Goal: Transaction & Acquisition: Purchase product/service

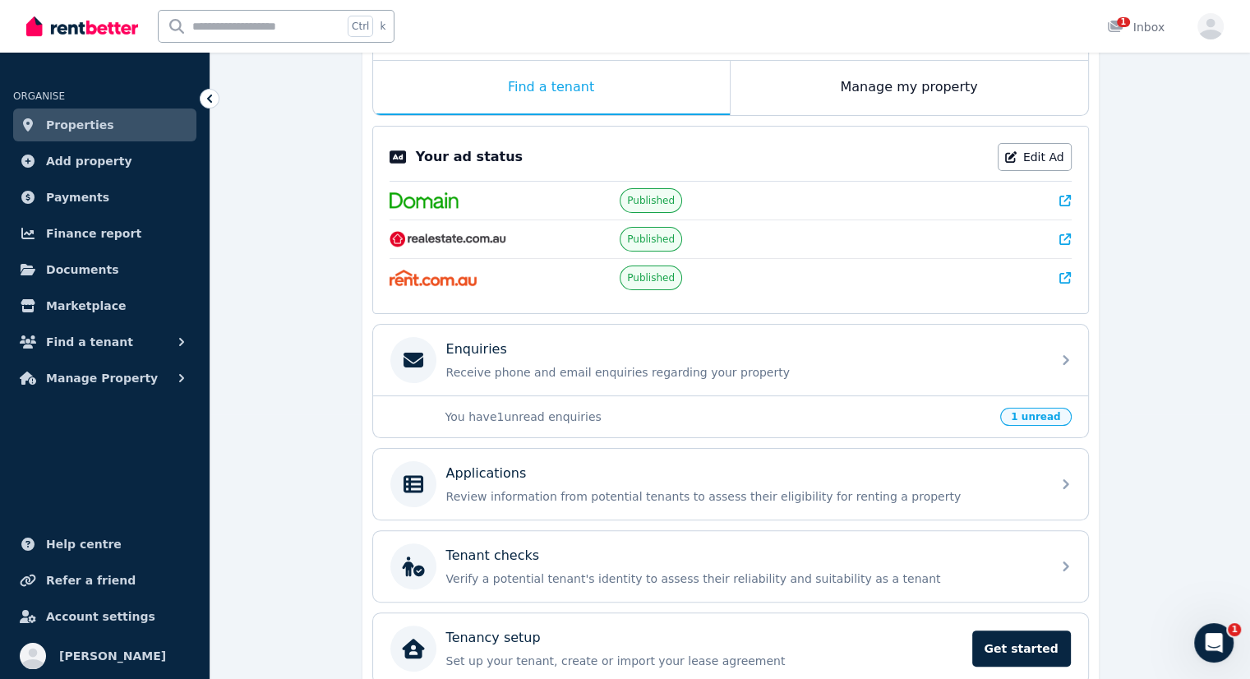
scroll to position [337, 0]
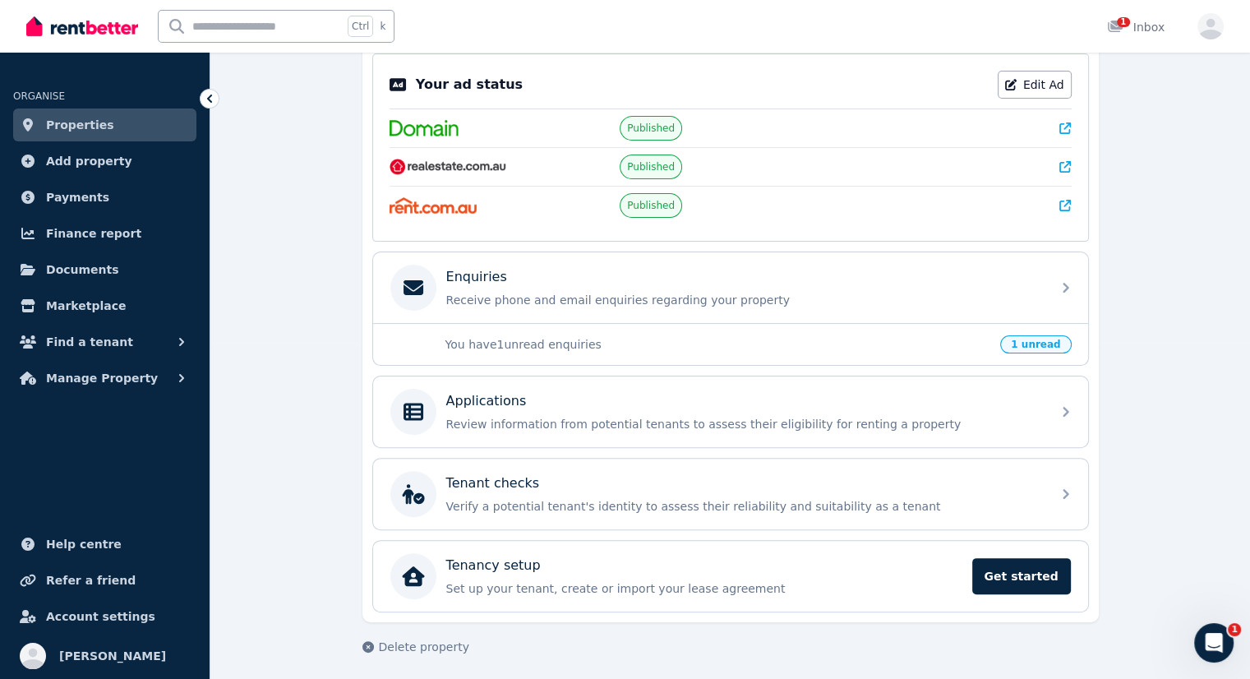
click at [1034, 340] on span "1 unread" at bounding box center [1036, 344] width 71 height 18
click at [1034, 342] on span "1 unread" at bounding box center [1036, 344] width 71 height 18
click at [1134, 26] on div "1" at bounding box center [1120, 27] width 26 height 16
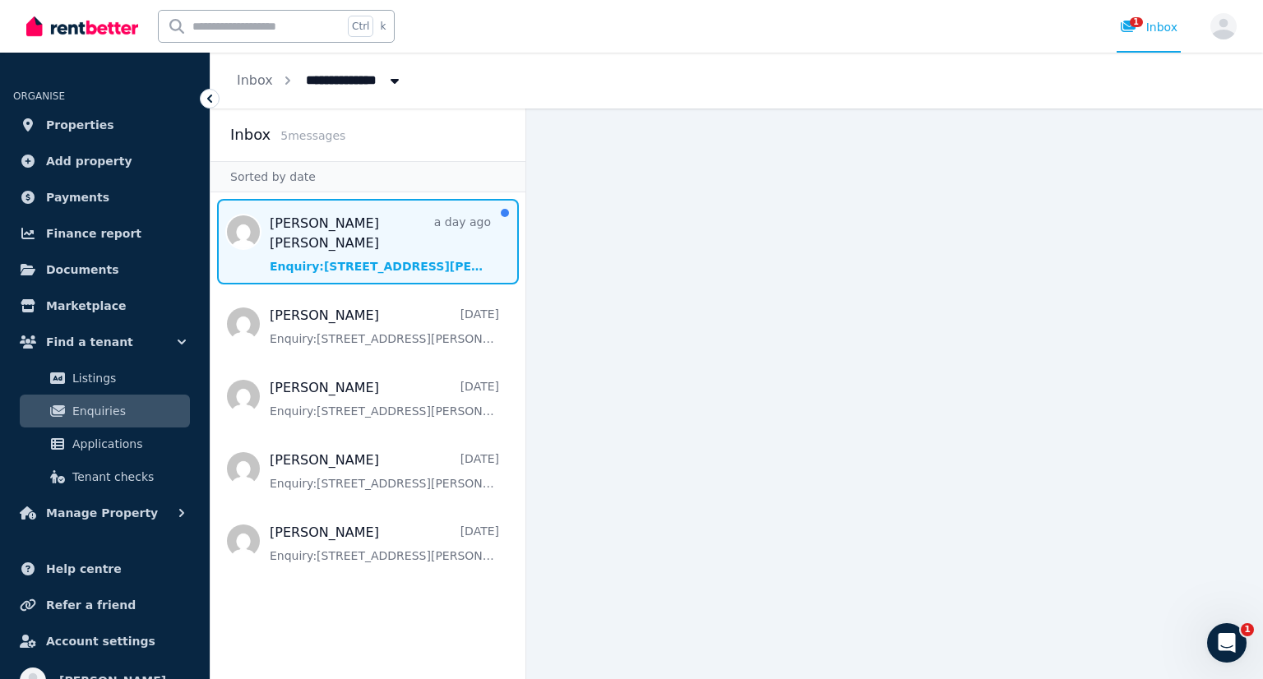
click at [283, 218] on span "Message list" at bounding box center [367, 241] width 315 height 85
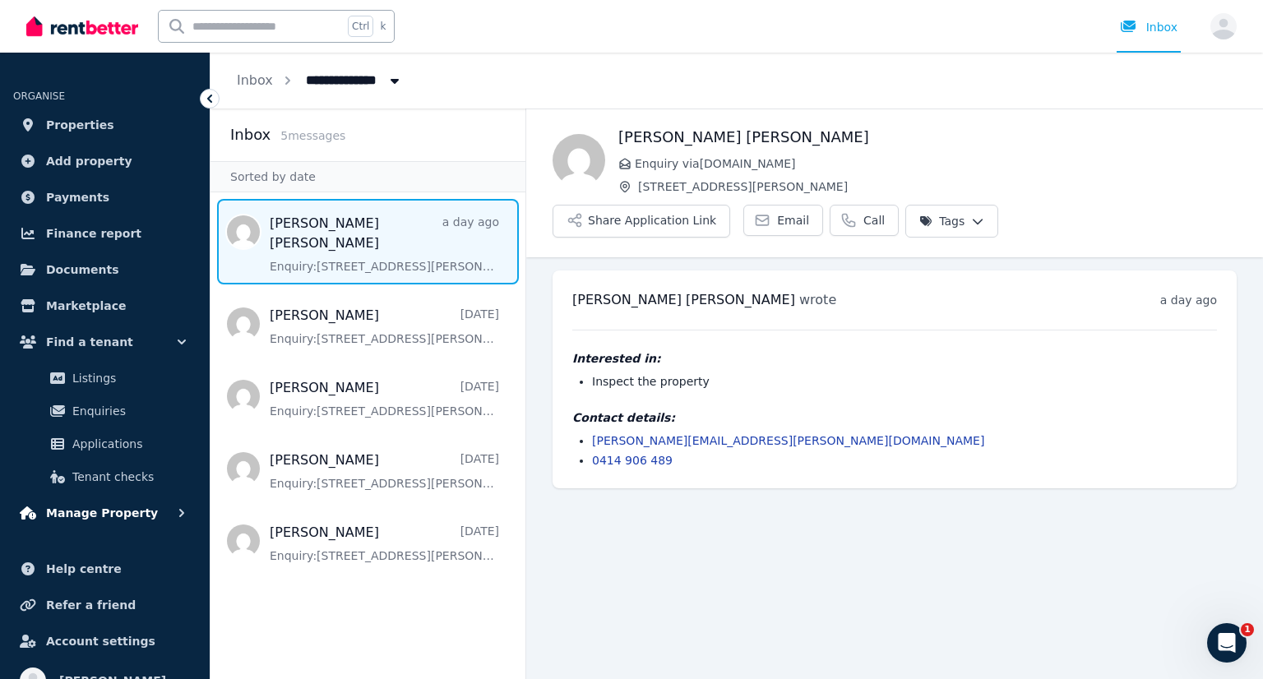
click at [122, 526] on button "Manage Property" at bounding box center [104, 513] width 183 height 33
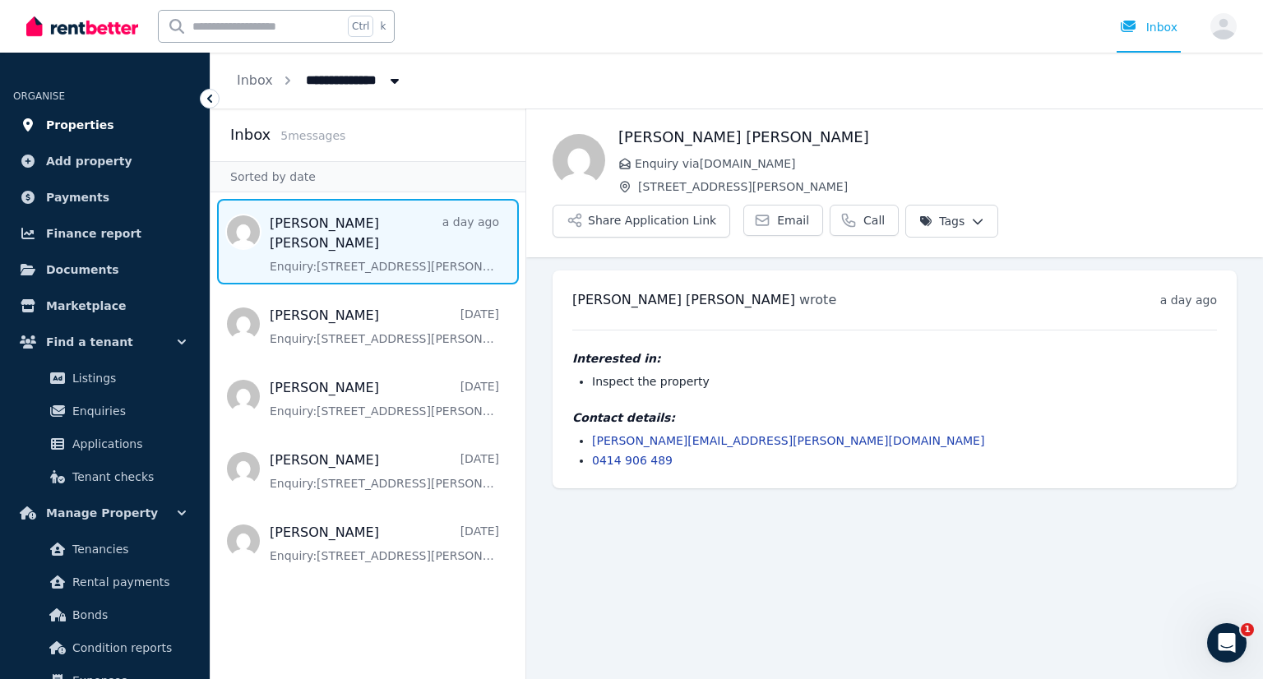
click at [68, 127] on span "Properties" at bounding box center [80, 125] width 68 height 20
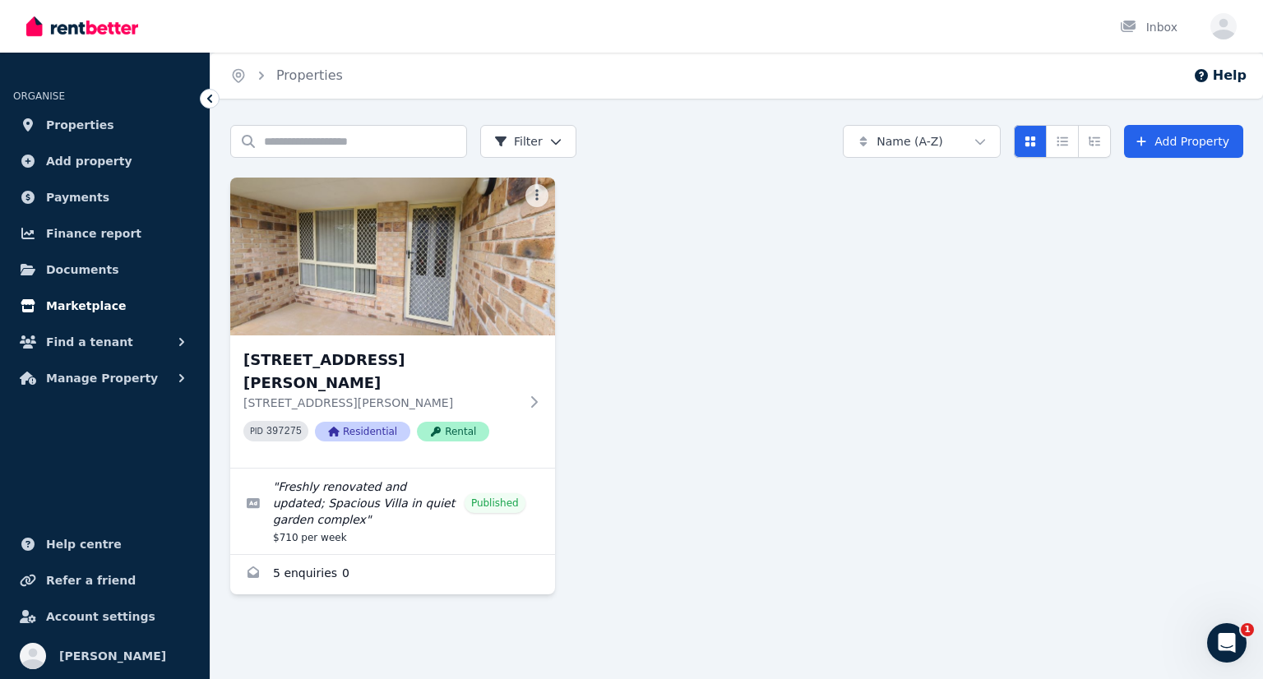
click at [67, 301] on span "Marketplace" at bounding box center [86, 306] width 80 height 20
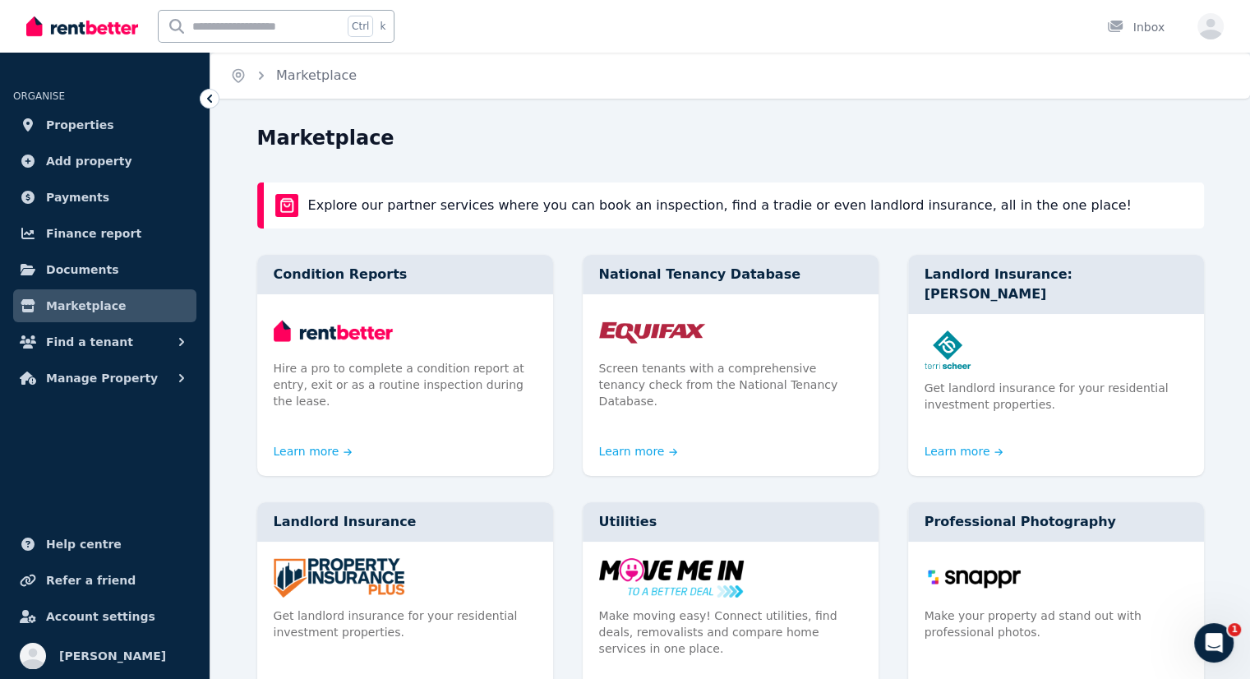
click at [136, 459] on ul "ORGANISE Properties Add property Payments Finance report Documents Marketplace …" at bounding box center [105, 374] width 210 height 610
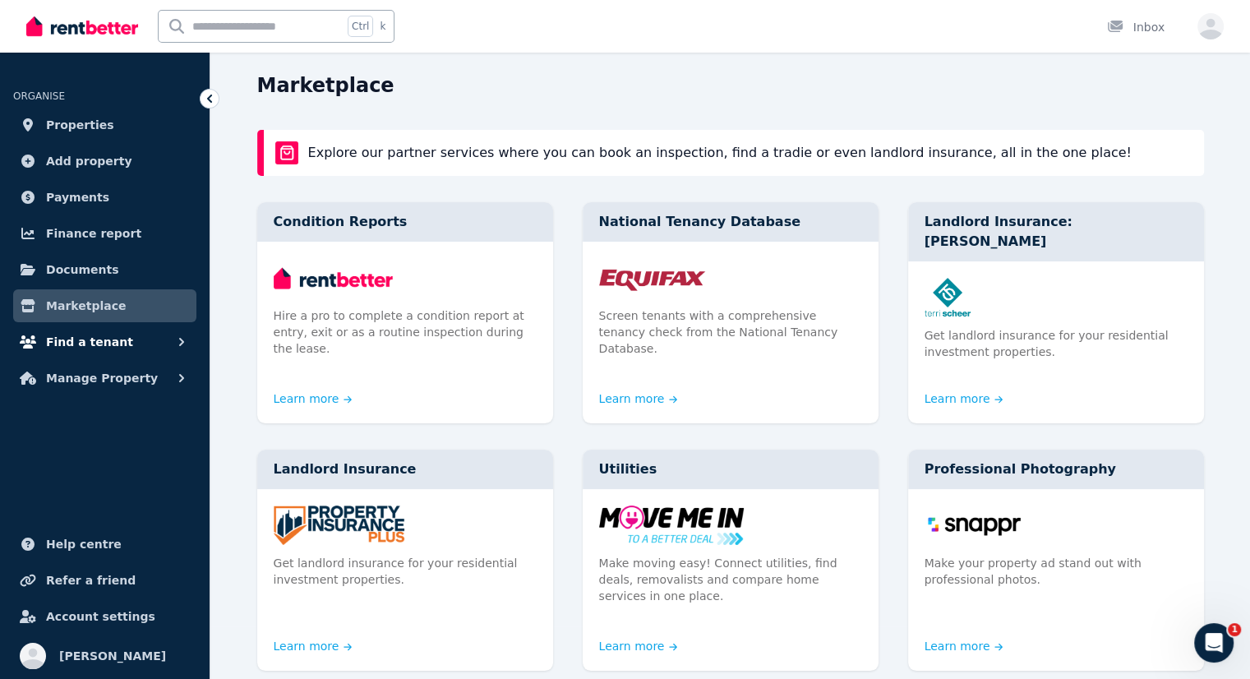
click at [97, 344] on span "Find a tenant" at bounding box center [89, 342] width 87 height 20
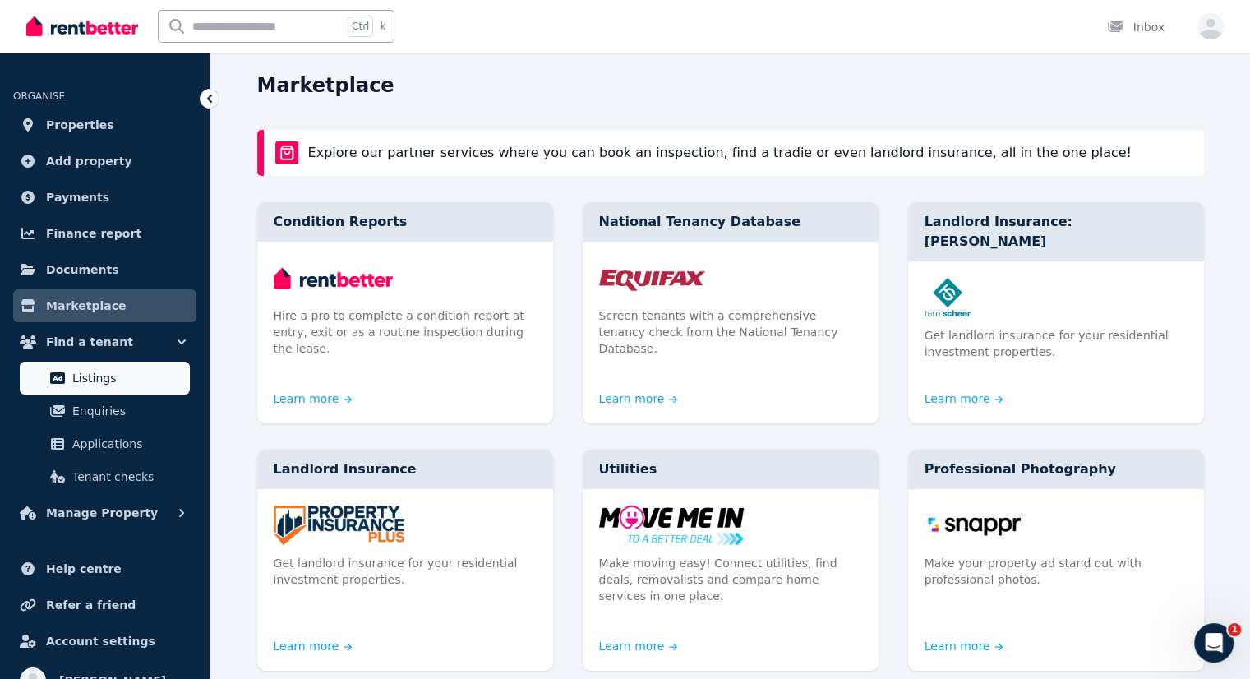
click at [95, 383] on span "Listings" at bounding box center [127, 378] width 111 height 20
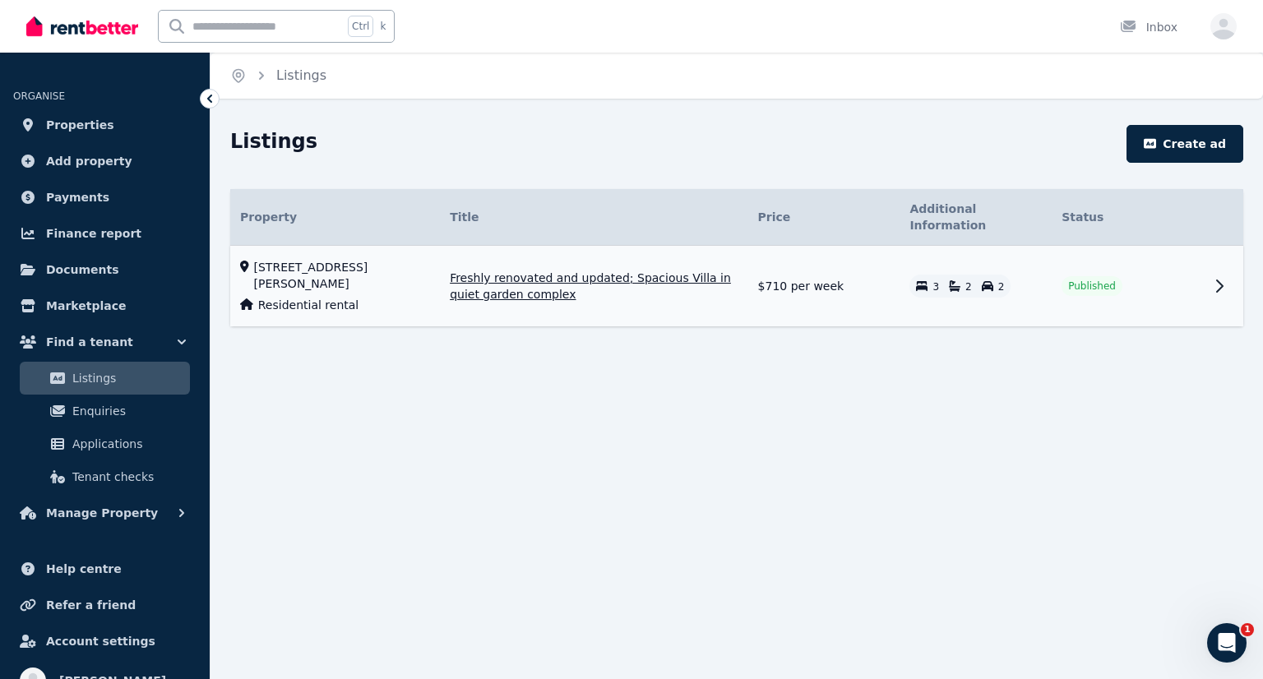
click at [1219, 276] on icon at bounding box center [1219, 286] width 20 height 20
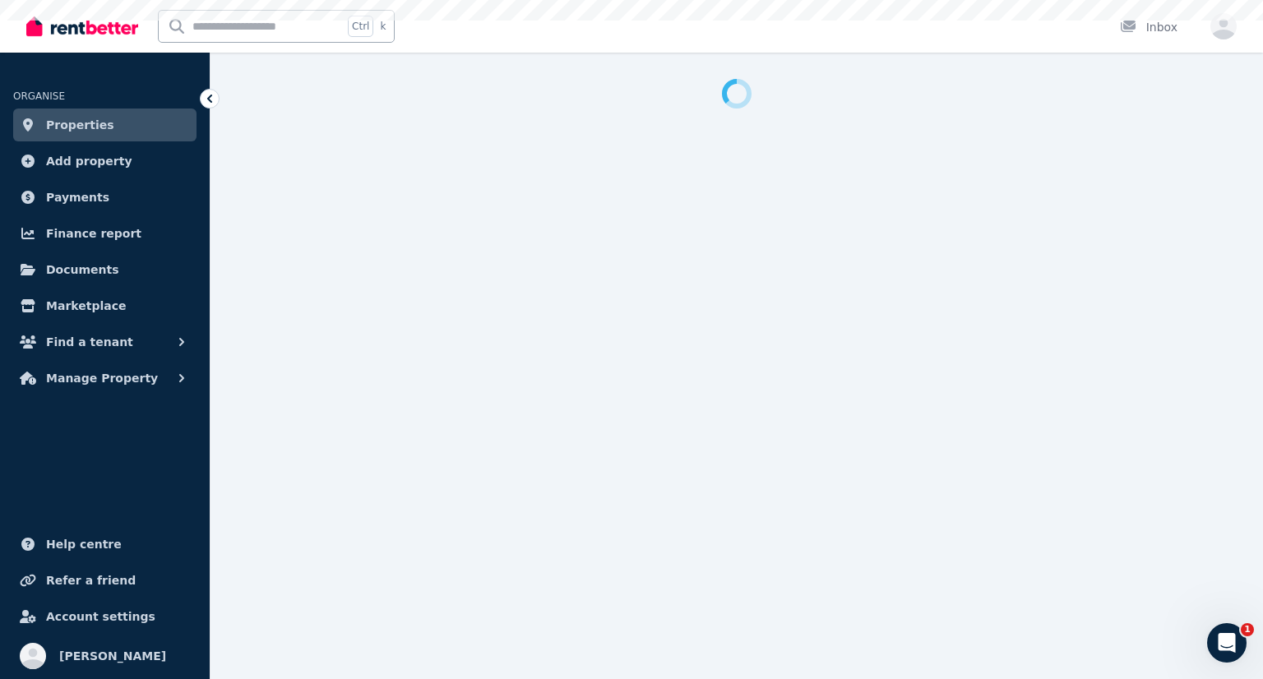
select select "**********"
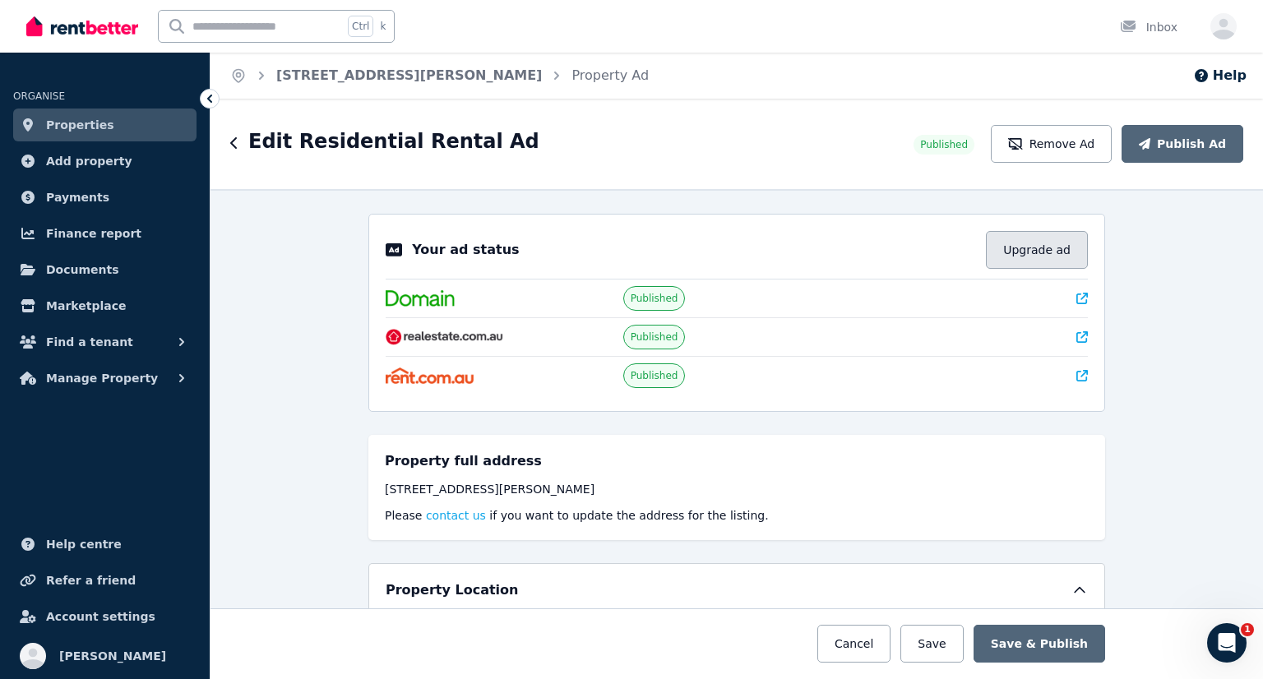
click at [1037, 254] on button "Upgrade ad" at bounding box center [1037, 250] width 102 height 38
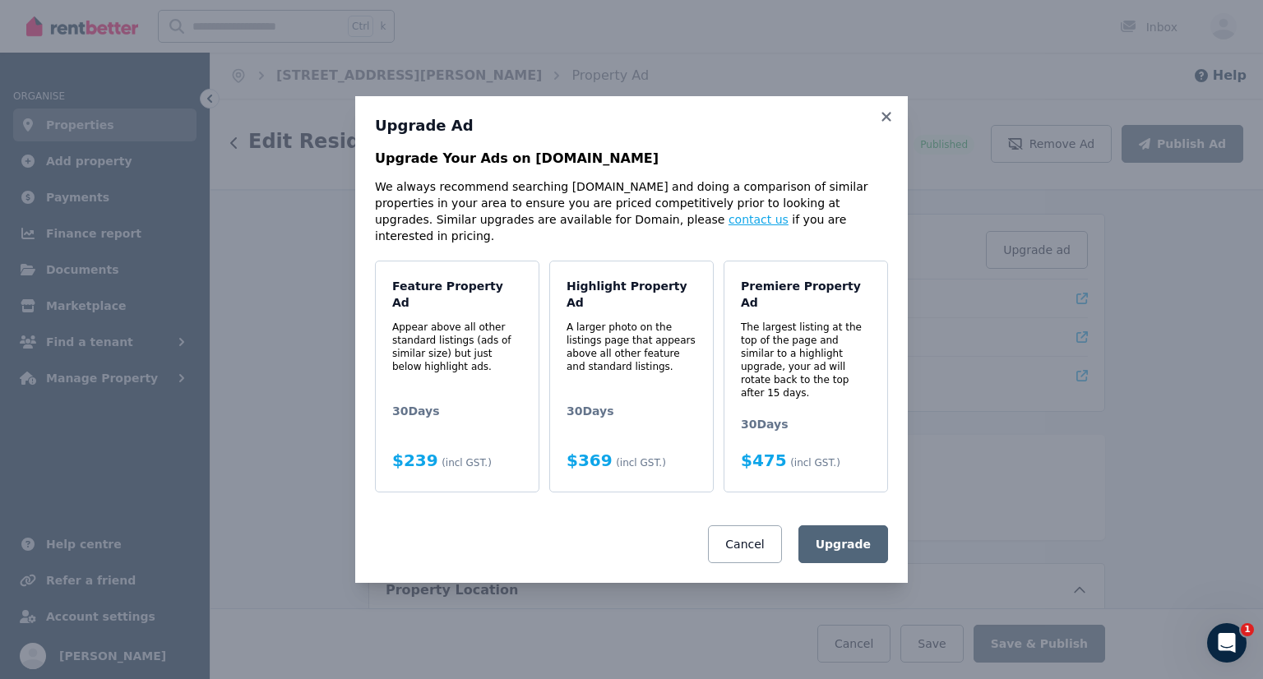
click at [728, 226] on link "contact us" at bounding box center [758, 219] width 60 height 13
click at [407, 328] on p "Appear above all other standard listings (ads of similar size) but just below h…" at bounding box center [457, 347] width 130 height 53
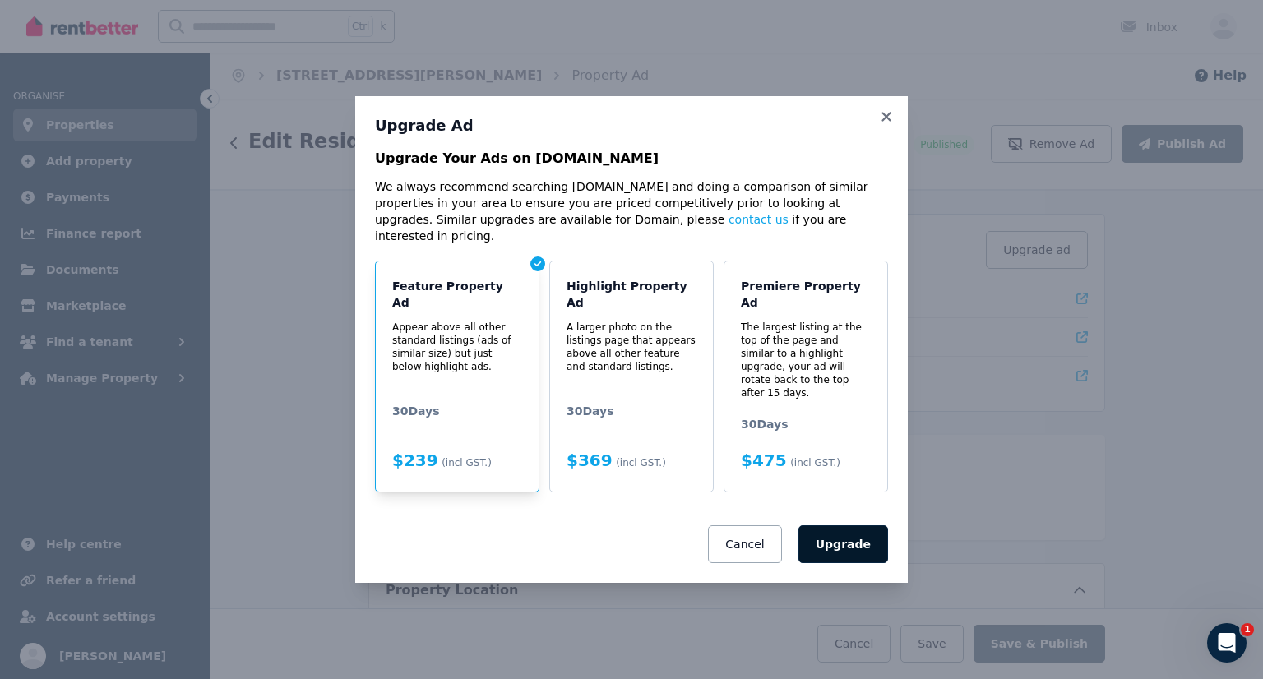
click at [848, 525] on button "Upgrade" at bounding box center [843, 544] width 90 height 38
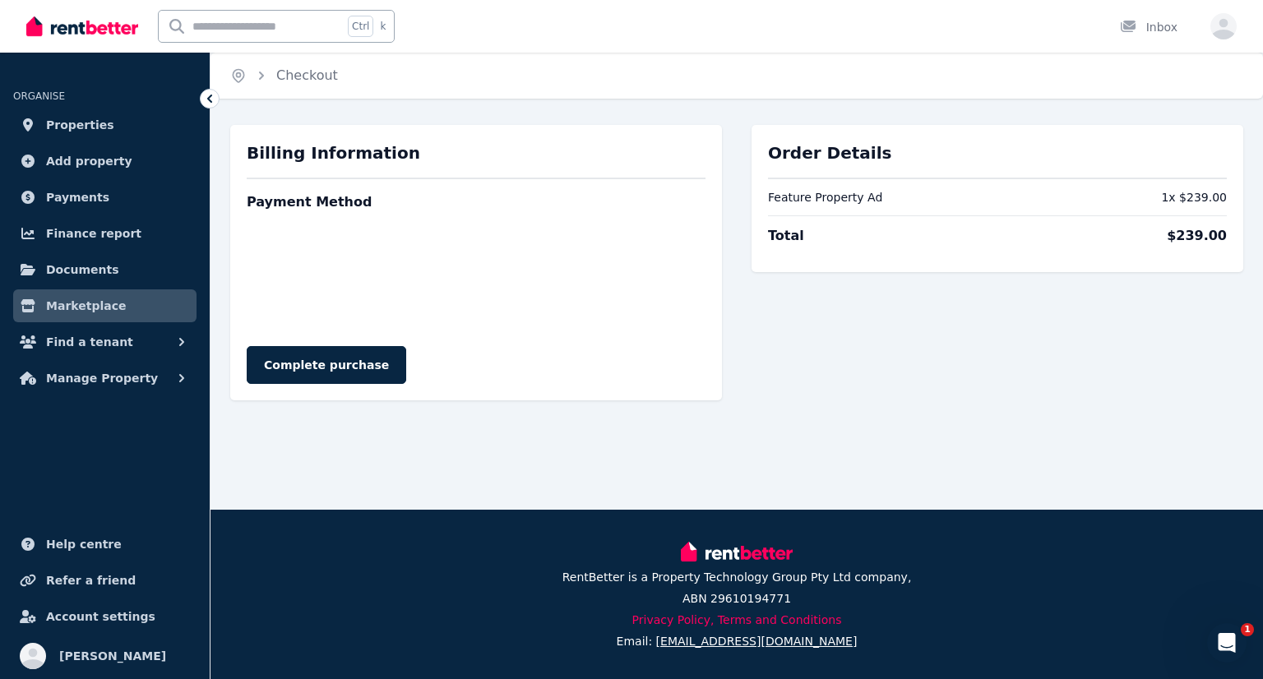
click at [72, 312] on span "Marketplace" at bounding box center [86, 306] width 80 height 20
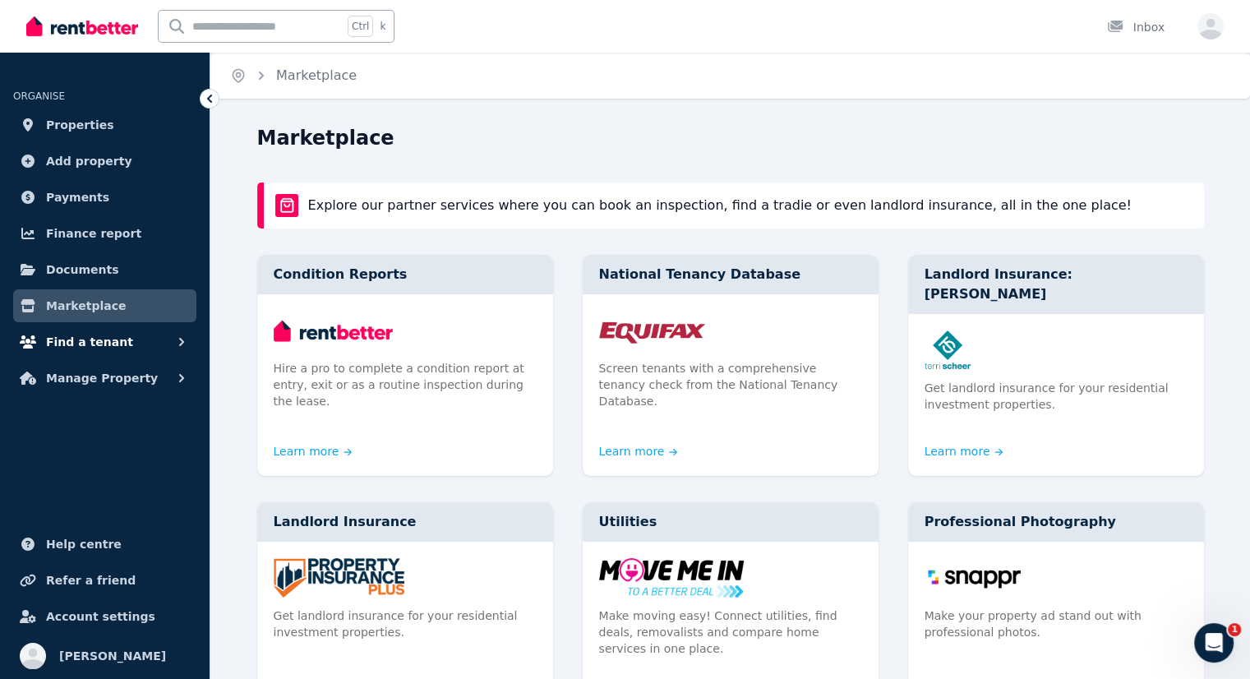
click at [92, 342] on span "Find a tenant" at bounding box center [89, 342] width 87 height 20
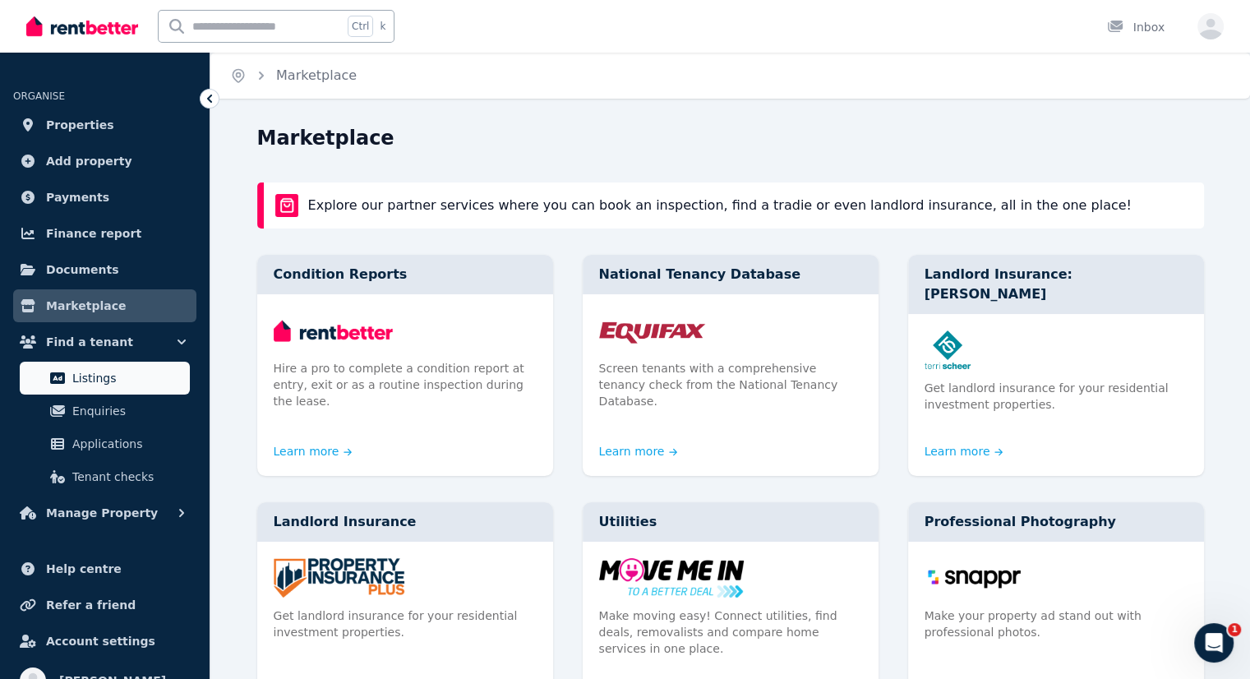
click at [85, 381] on span "Listings" at bounding box center [127, 378] width 111 height 20
